Goal: Transaction & Acquisition: Purchase product/service

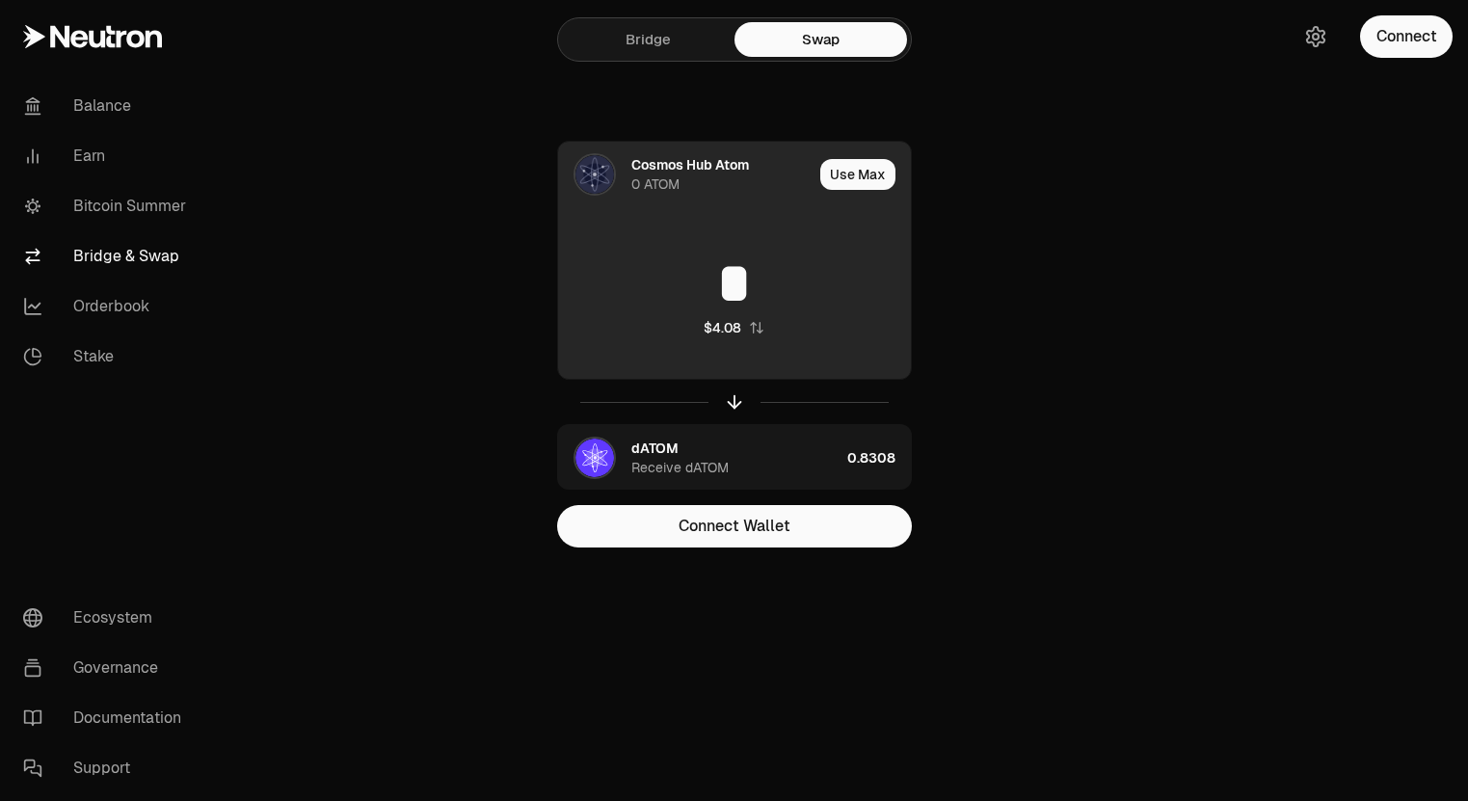
click at [771, 302] on input "*" at bounding box center [734, 284] width 353 height 58
type input "*"
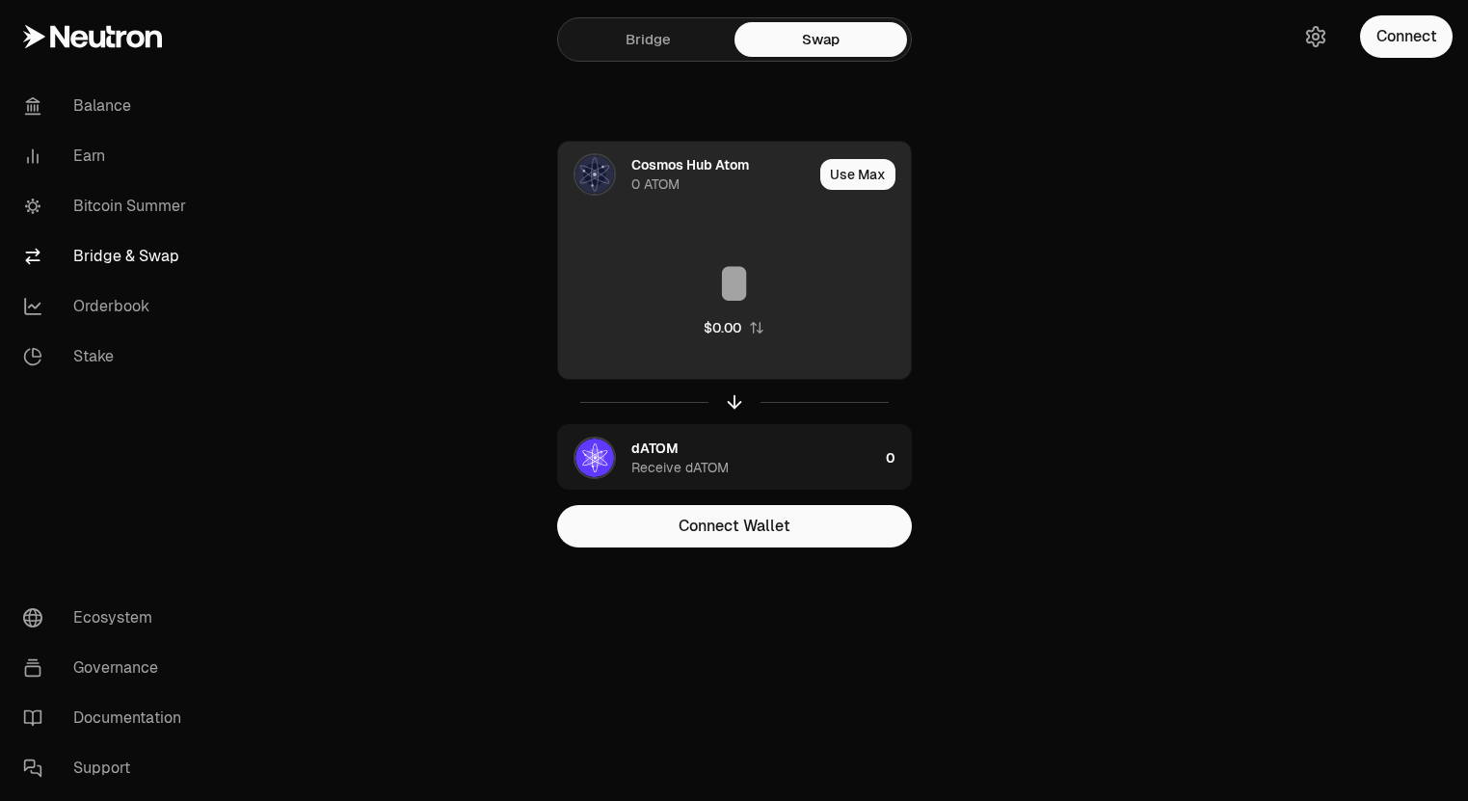
click at [722, 271] on input at bounding box center [734, 284] width 353 height 58
click at [744, 289] on input at bounding box center [734, 284] width 353 height 58
click at [744, 289] on input "*" at bounding box center [734, 284] width 353 height 58
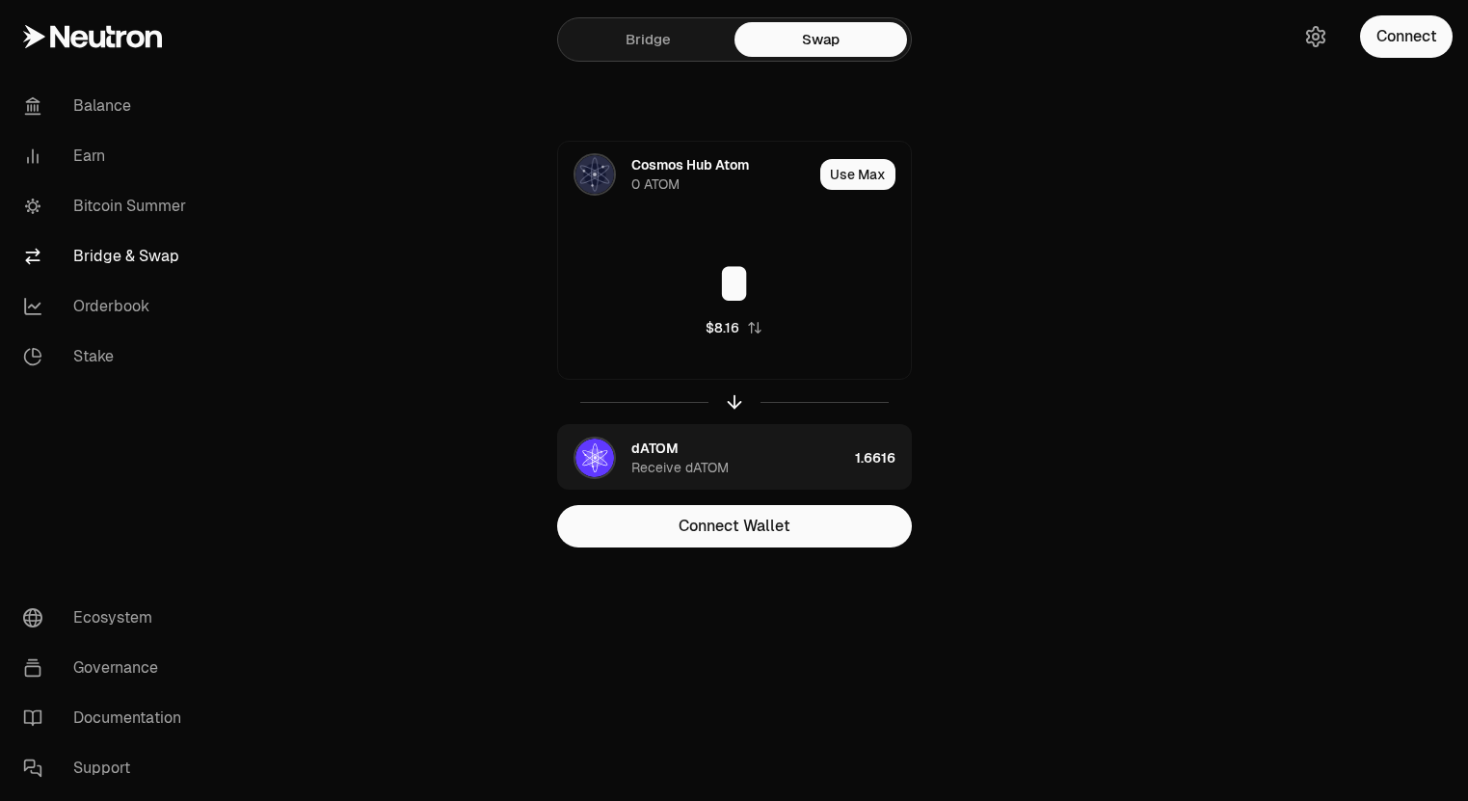
type input "*"
